Goal: Task Accomplishment & Management: Manage account settings

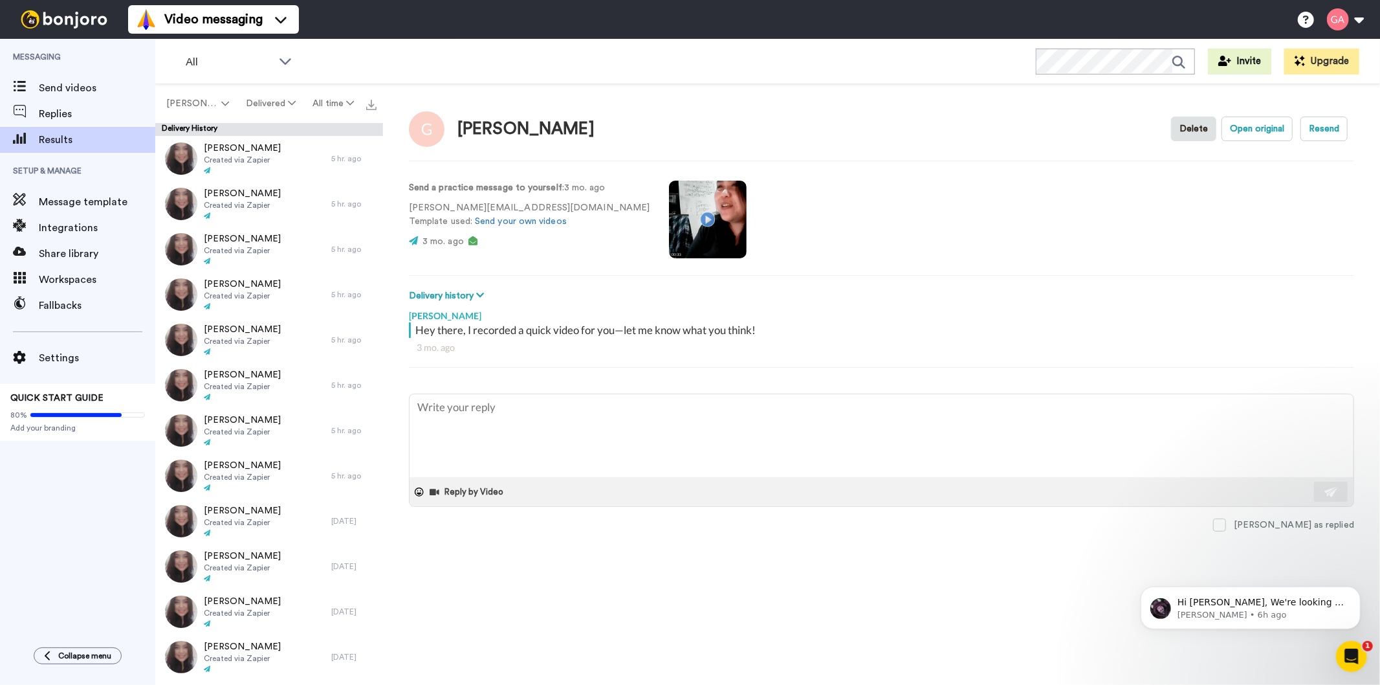
click at [76, 522] on div "Messaging Send videos Replies Results Setup & Manage Message template Integrati…" at bounding box center [77, 336] width 155 height 595
type textarea "x"
click at [54, 137] on span "Results" at bounding box center [97, 140] width 116 height 16
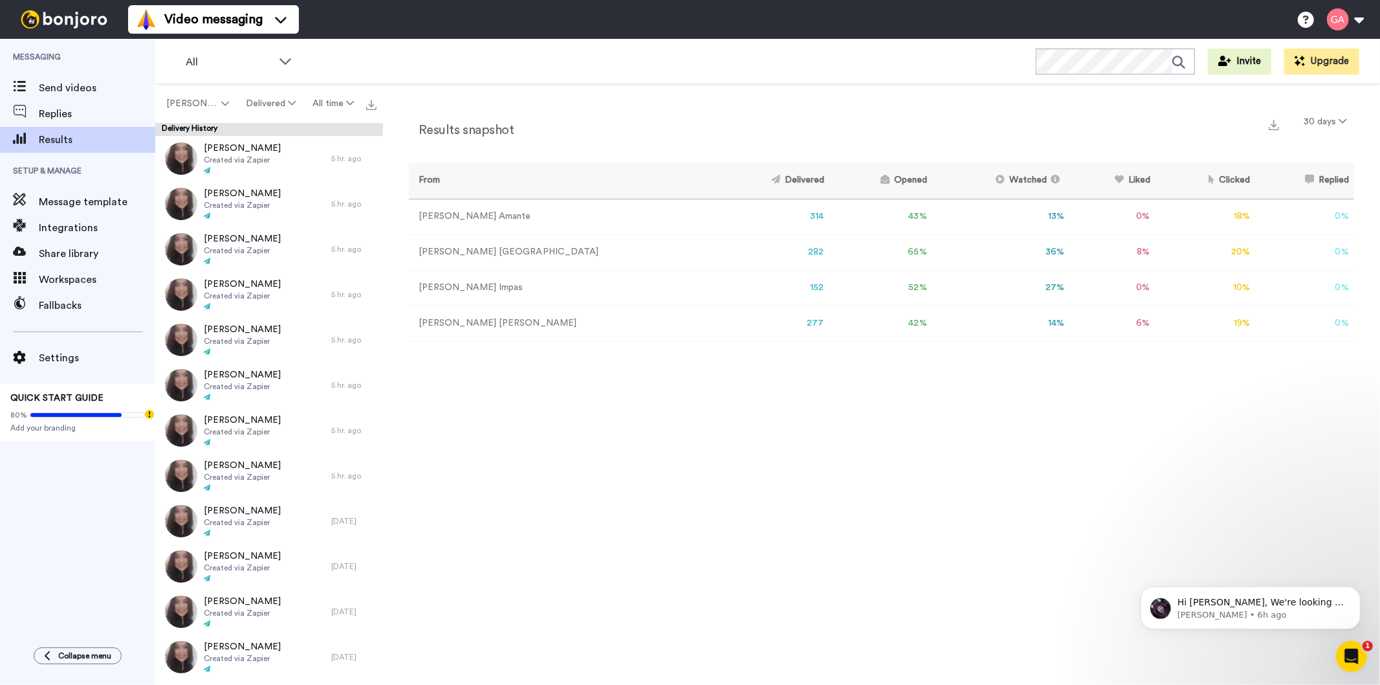
click at [31, 533] on div "Messaging Send videos Replies Results Setup & Manage Message template Integrati…" at bounding box center [77, 336] width 155 height 595
click at [69, 81] on span "Send videos" at bounding box center [97, 88] width 116 height 16
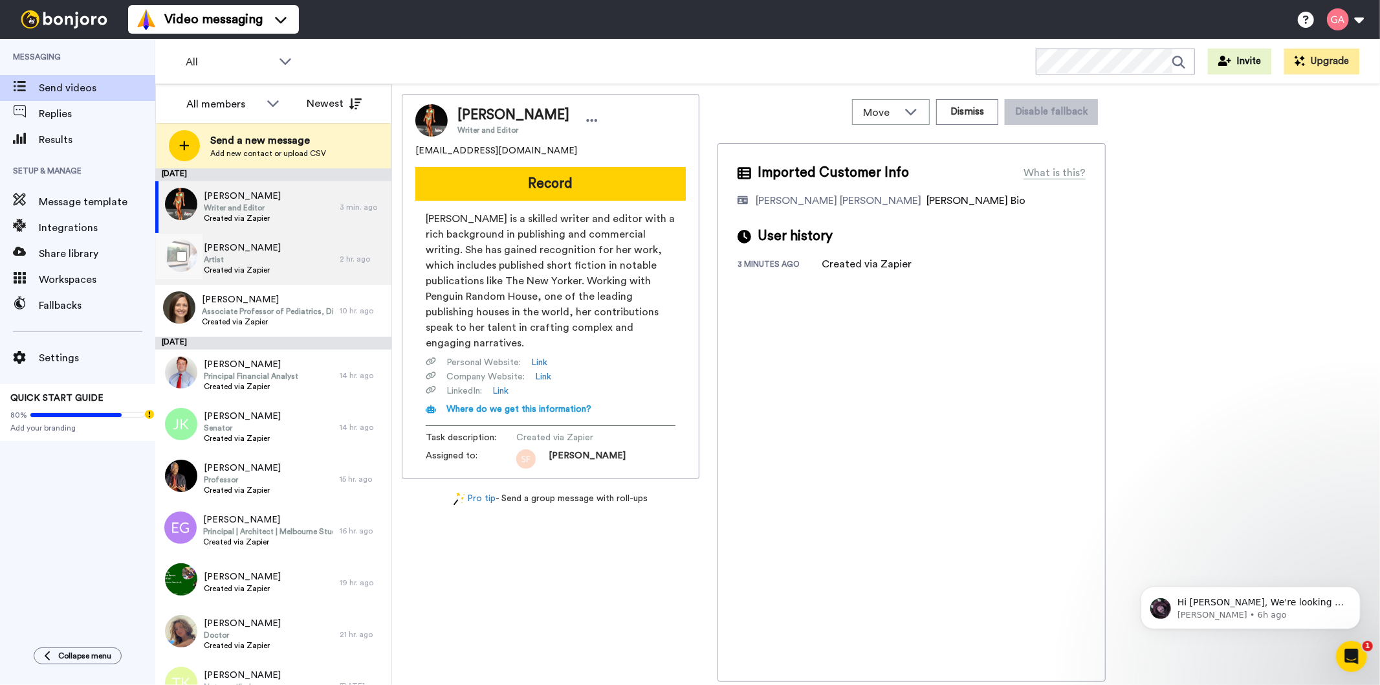
click at [272, 278] on div "Keith Rendall Artist Created via Zapier" at bounding box center [247, 259] width 184 height 52
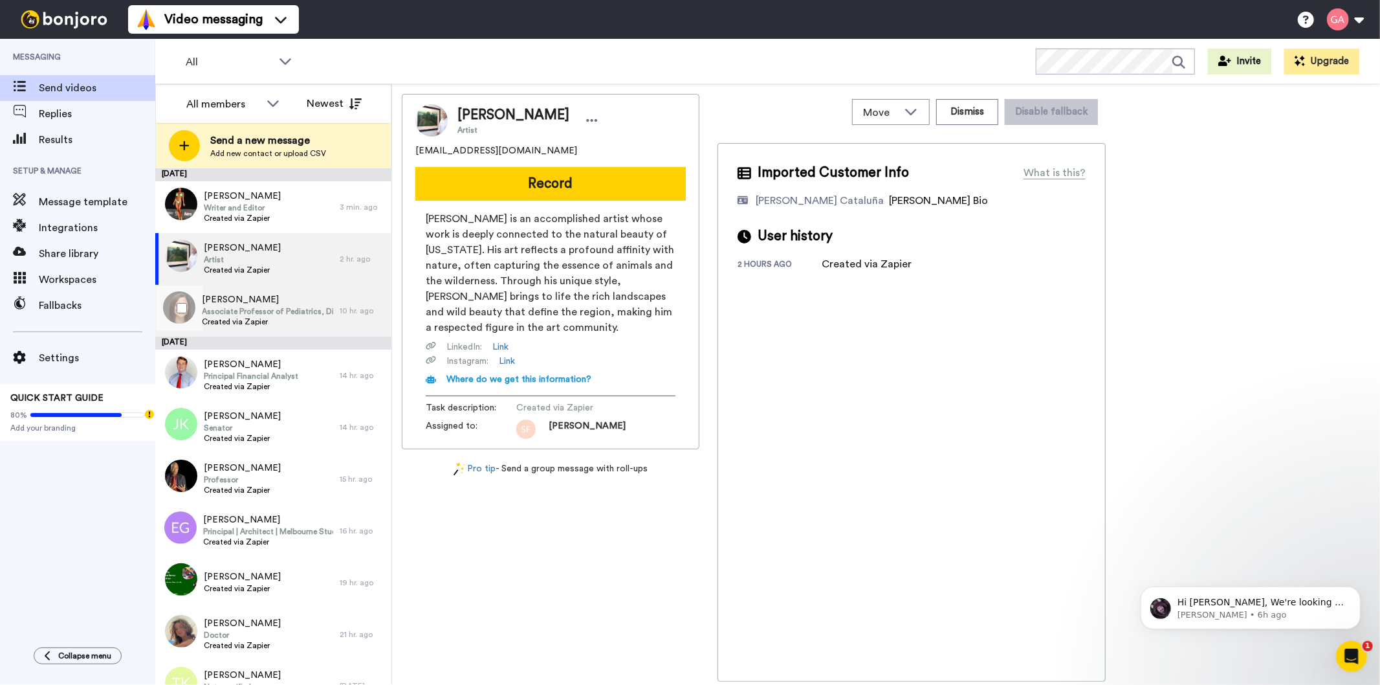
click at [267, 309] on span "Associate Professor of Pediatrics, Director of the NICU GRAD follow-up program" at bounding box center [267, 311] width 131 height 10
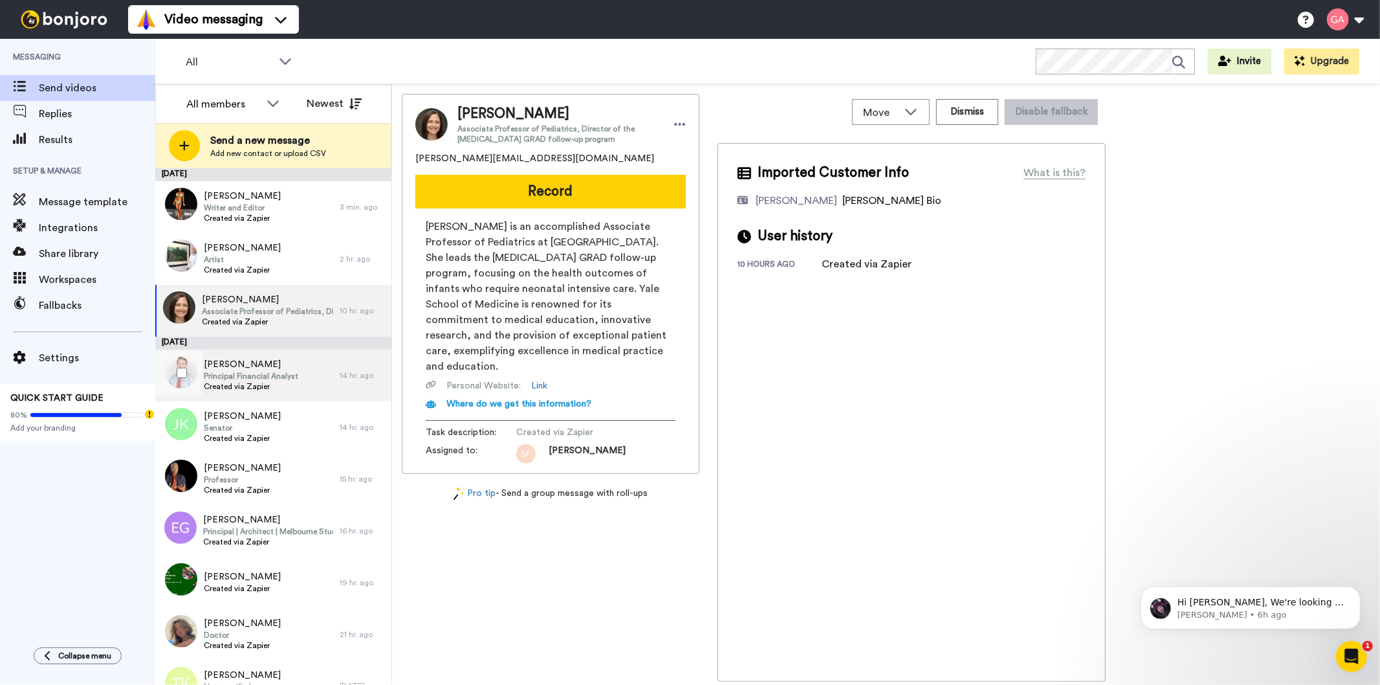
click at [257, 380] on span "Principal Financial Analyst" at bounding box center [251, 376] width 94 height 10
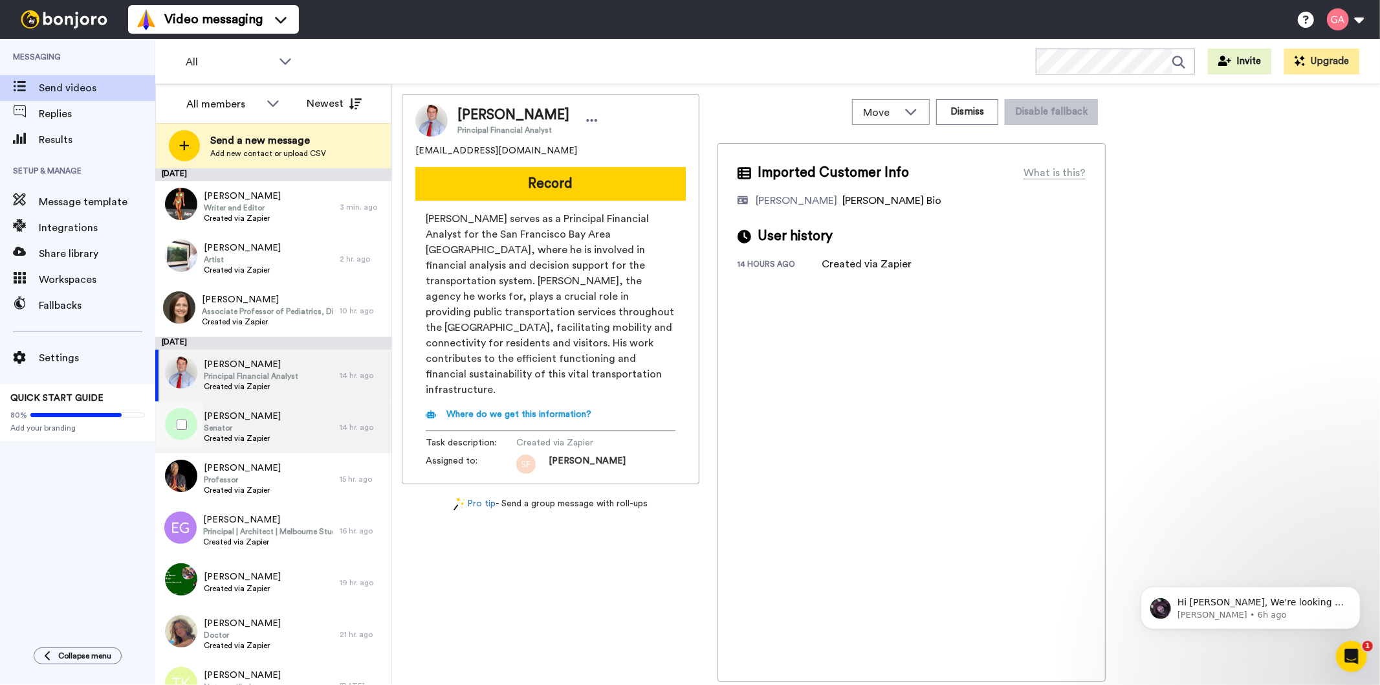
click at [251, 428] on span "Senator" at bounding box center [242, 428] width 77 height 10
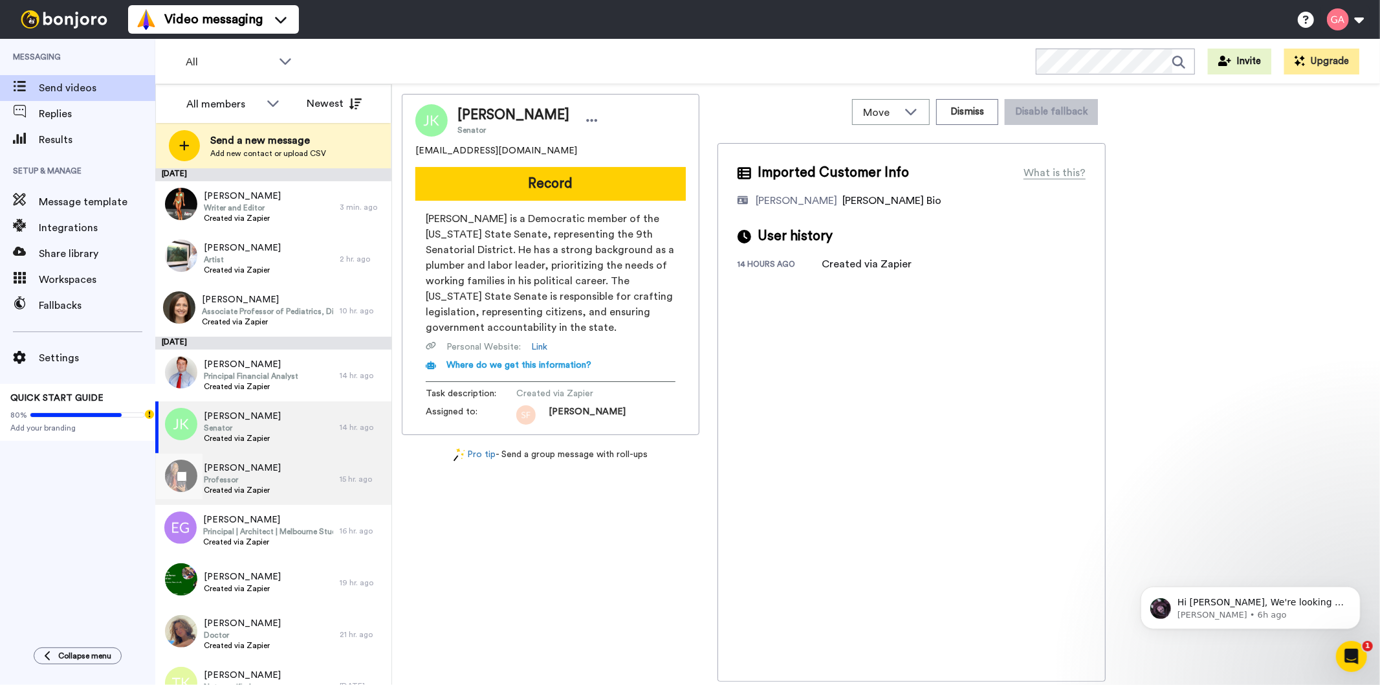
click at [261, 481] on span "Professor" at bounding box center [242, 479] width 77 height 10
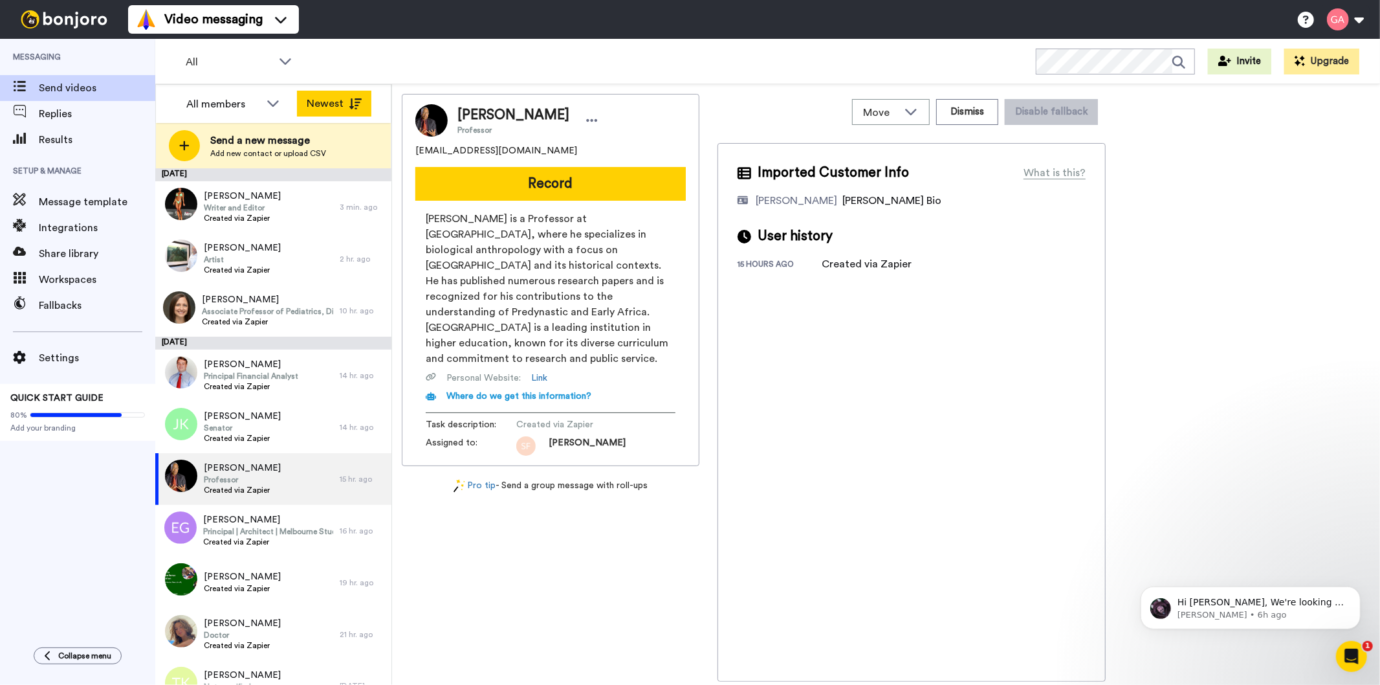
click at [341, 93] on button "Newest" at bounding box center [334, 104] width 74 height 26
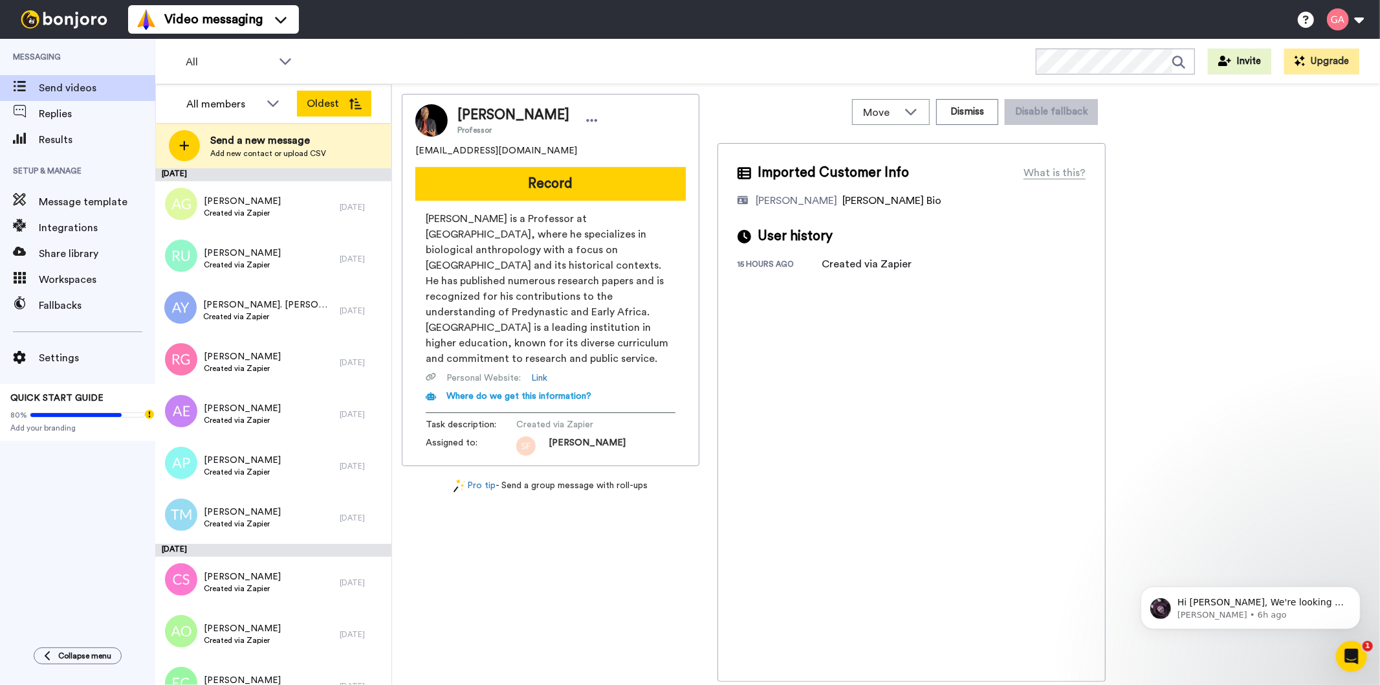
click at [338, 96] on button "Oldest" at bounding box center [334, 104] width 74 height 26
